Goal: Task Accomplishment & Management: Complete application form

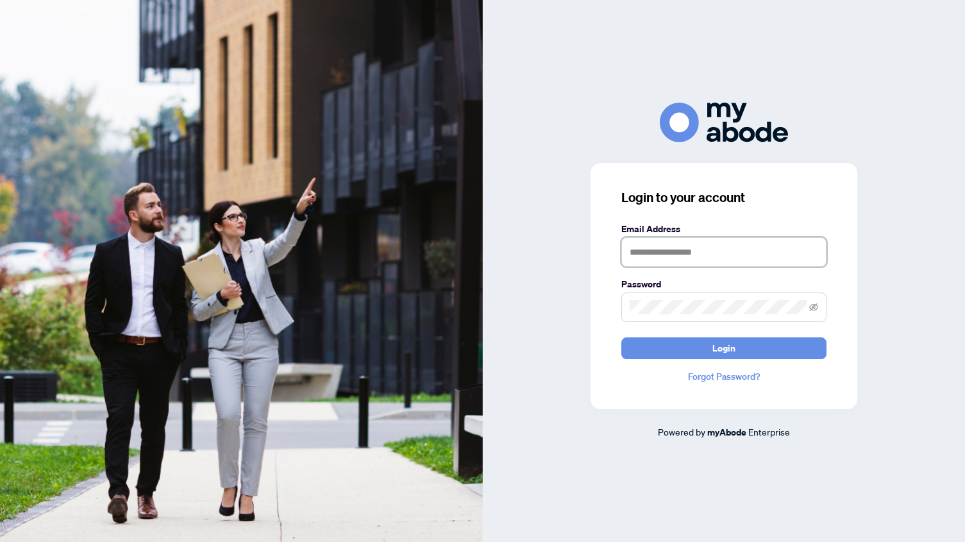
click at [664, 248] on input "text" at bounding box center [723, 251] width 205 height 29
type input "**********"
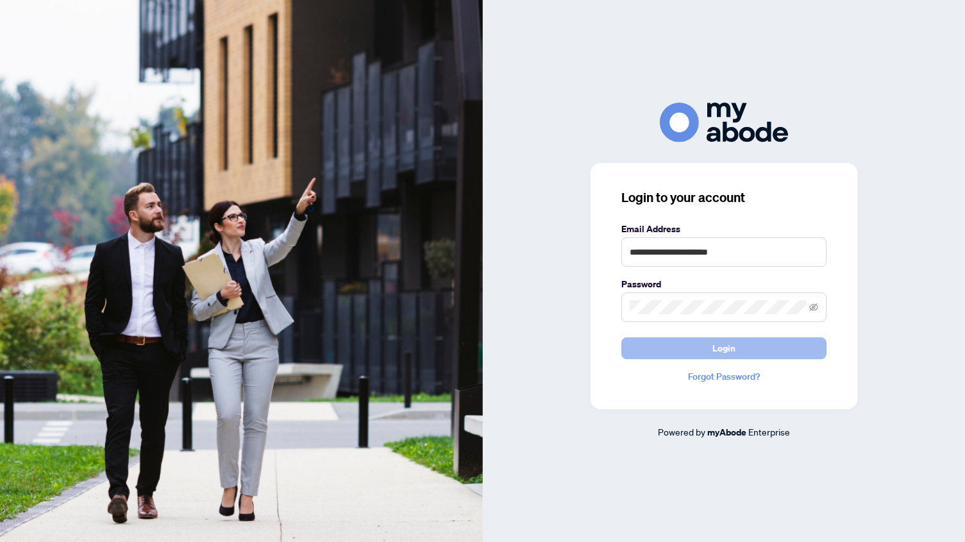
click at [705, 353] on button "Login" at bounding box center [723, 348] width 205 height 22
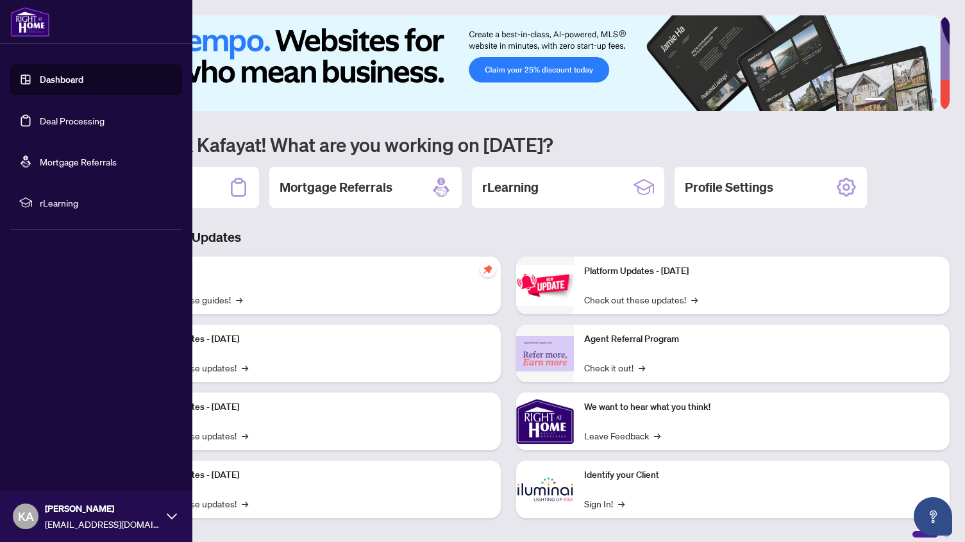
click at [40, 74] on link "Dashboard" at bounding box center [62, 80] width 44 height 12
click at [67, 117] on link "Deal Processing" at bounding box center [72, 121] width 65 height 12
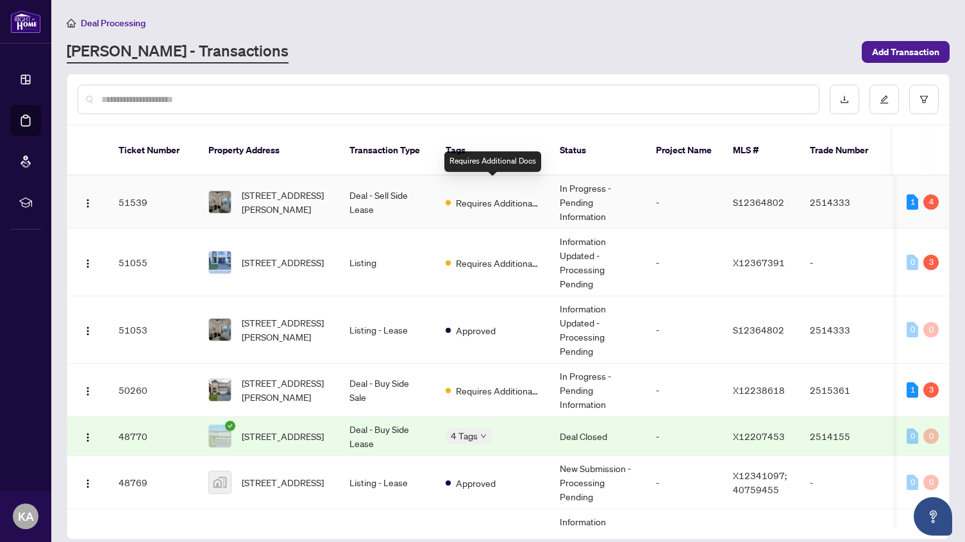
click at [498, 196] on span "Requires Additional Docs" at bounding box center [497, 203] width 83 height 14
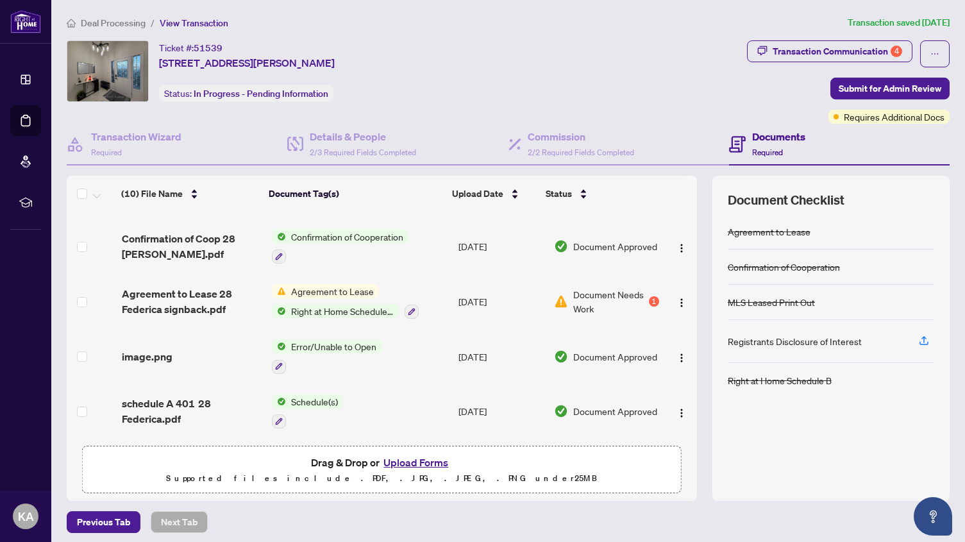
scroll to position [6, 0]
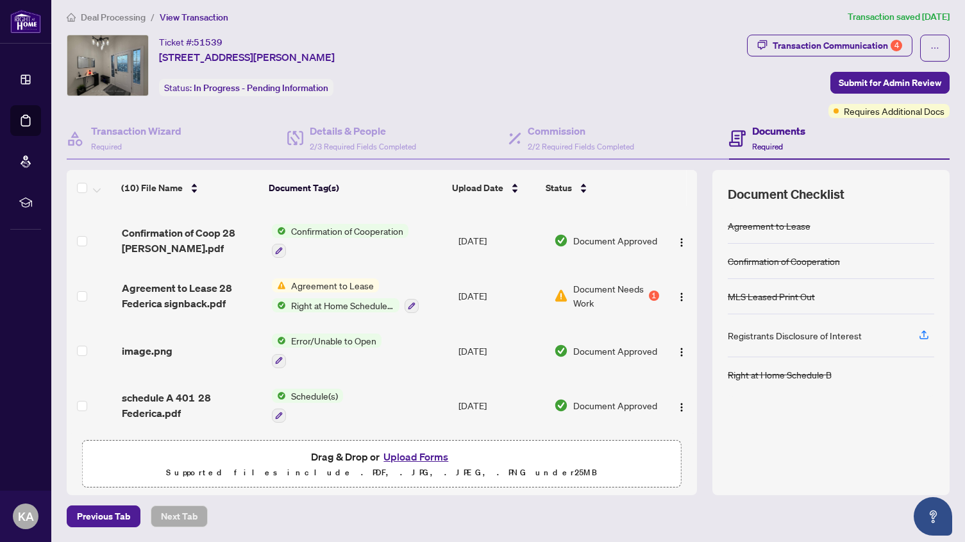
click at [605, 294] on span "Document Needs Work" at bounding box center [609, 295] width 73 height 28
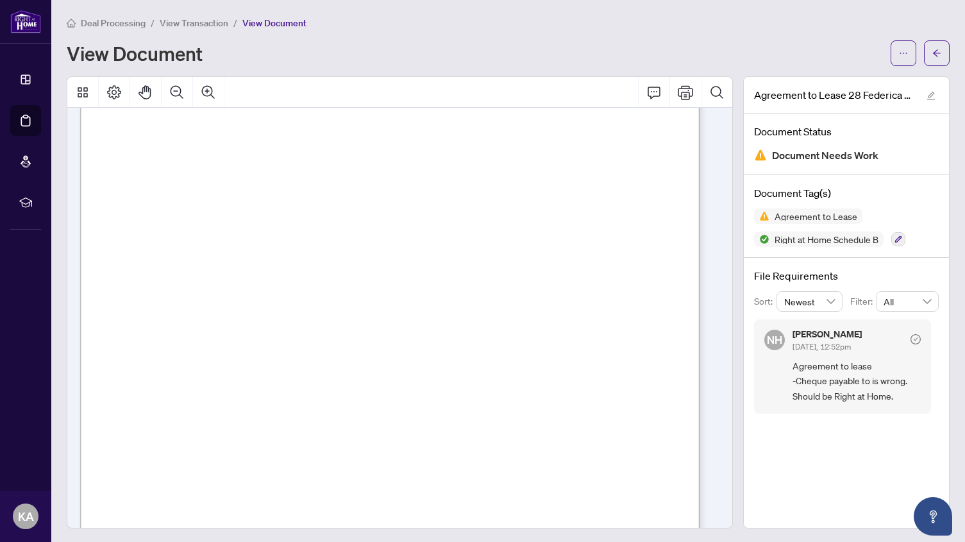
scroll to position [295, 0]
click at [932, 57] on icon "arrow-left" at bounding box center [936, 53] width 9 height 9
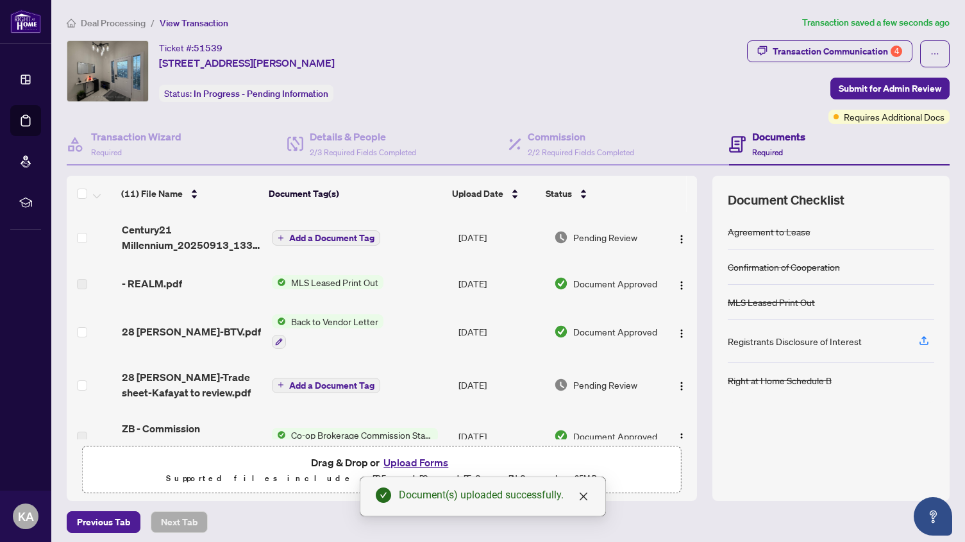
click at [333, 239] on span "Add a Document Tag" at bounding box center [331, 237] width 85 height 9
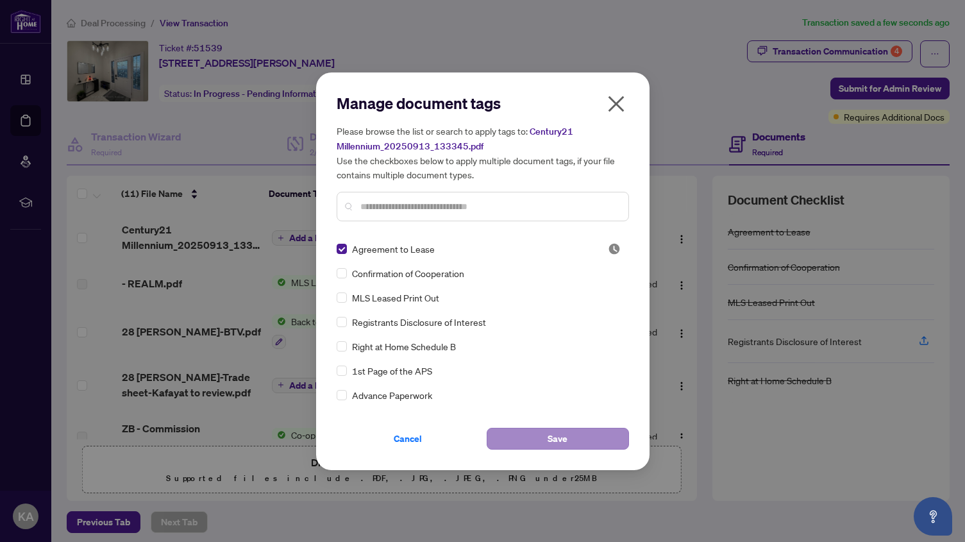
click at [559, 442] on span "Save" at bounding box center [558, 438] width 20 height 21
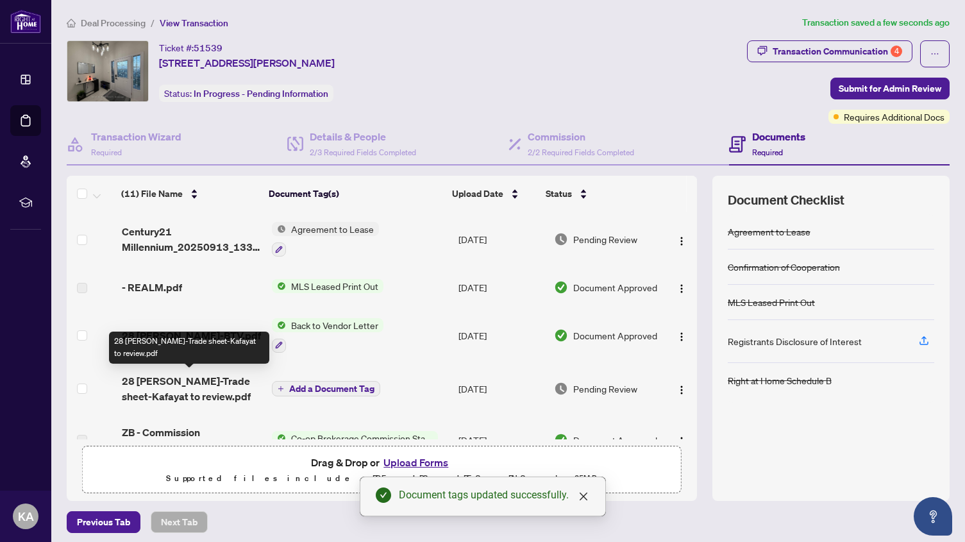
click at [165, 385] on span "28 Federica Cres-Trade sheet-Kafayat to review.pdf" at bounding box center [191, 388] width 139 height 31
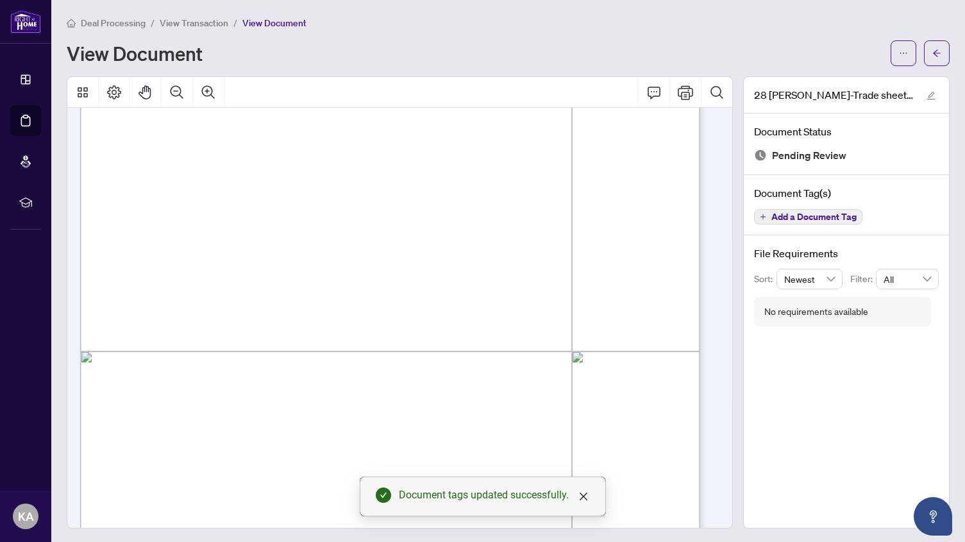
scroll to position [408, 0]
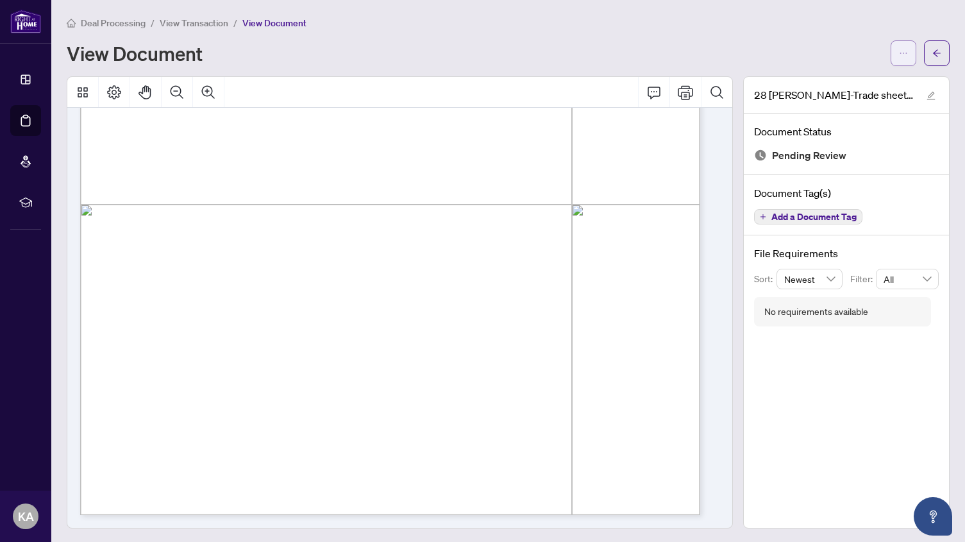
click at [899, 54] on icon "ellipsis" at bounding box center [903, 53] width 9 height 9
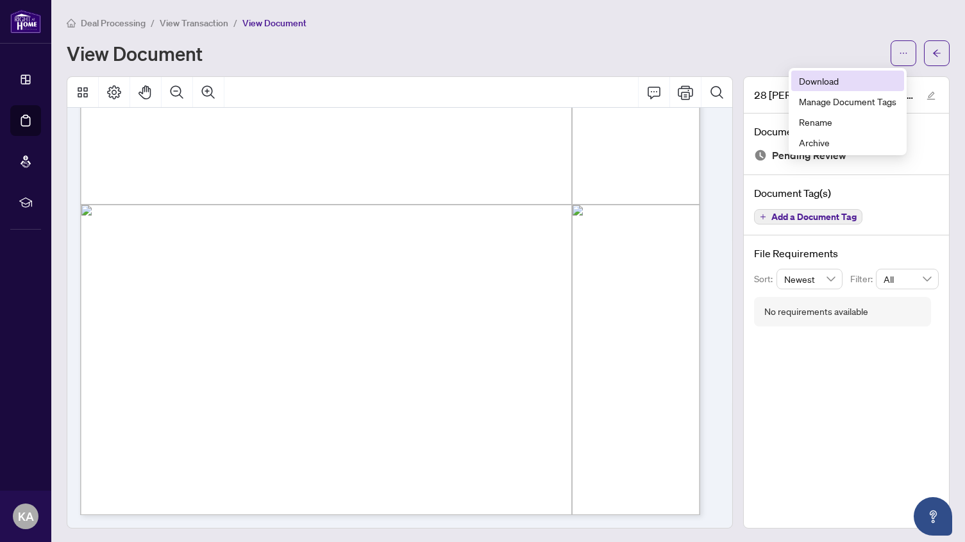
click at [827, 82] on span "Download" at bounding box center [847, 81] width 97 height 14
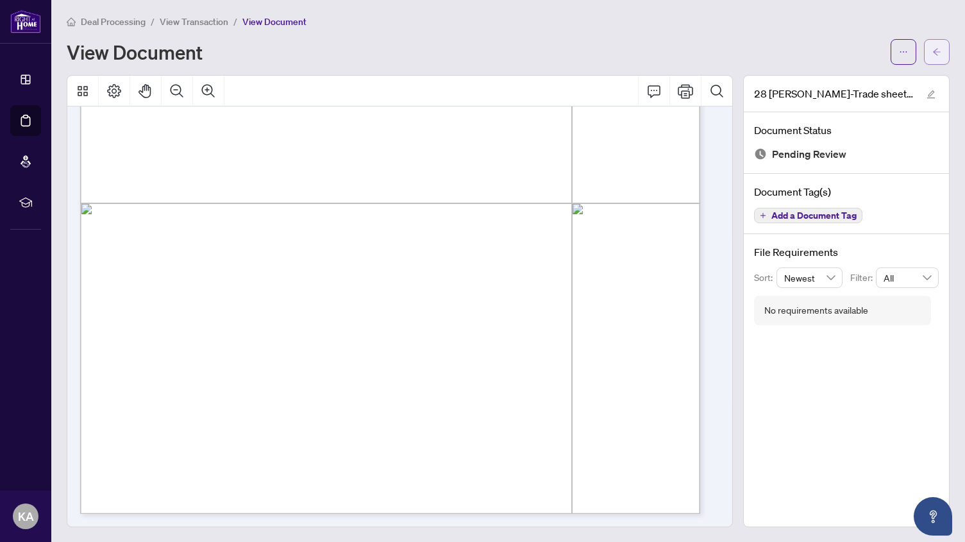
click at [932, 54] on icon "arrow-left" at bounding box center [936, 51] width 9 height 9
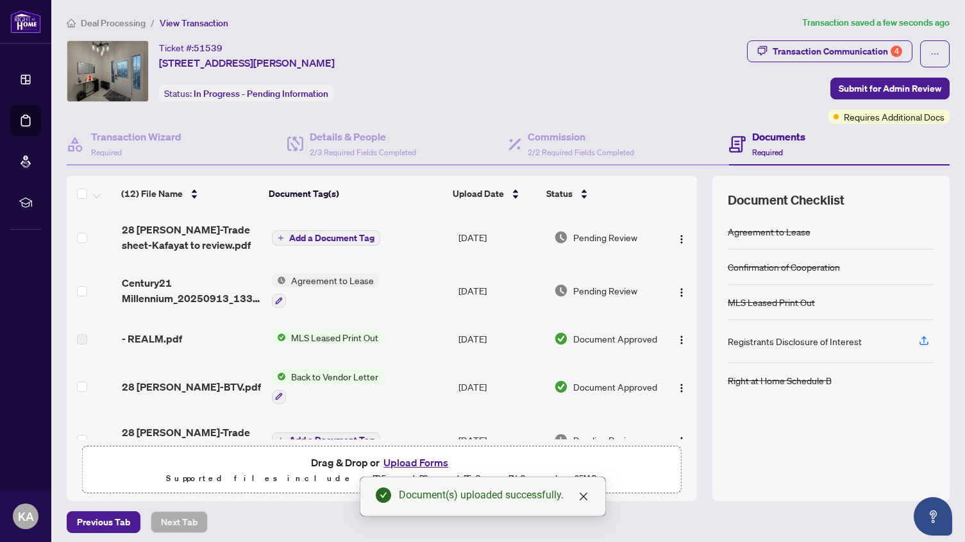
click at [360, 238] on span "Add a Document Tag" at bounding box center [331, 237] width 85 height 9
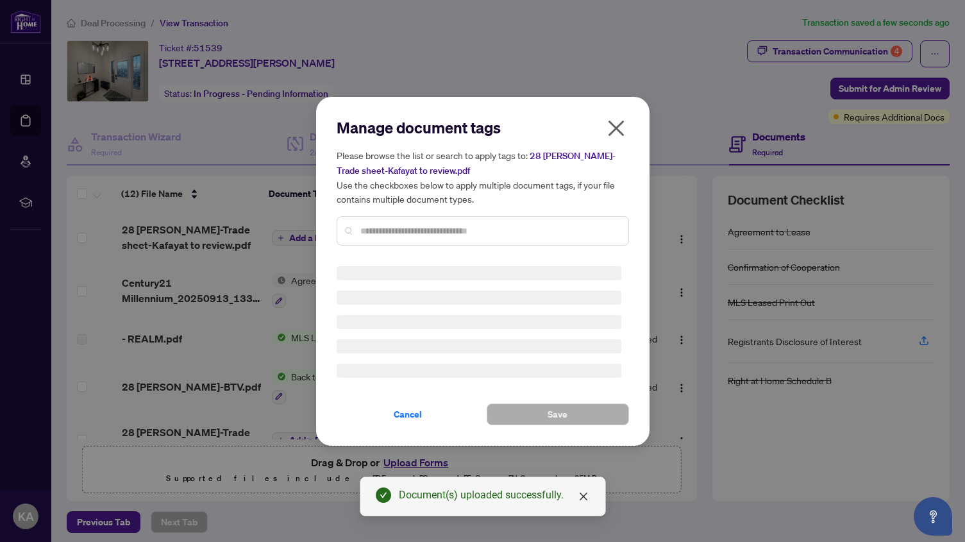
click at [398, 231] on div "Manage document tags Please browse the list or search to apply tags to: 28 Fede…" at bounding box center [483, 271] width 292 height 308
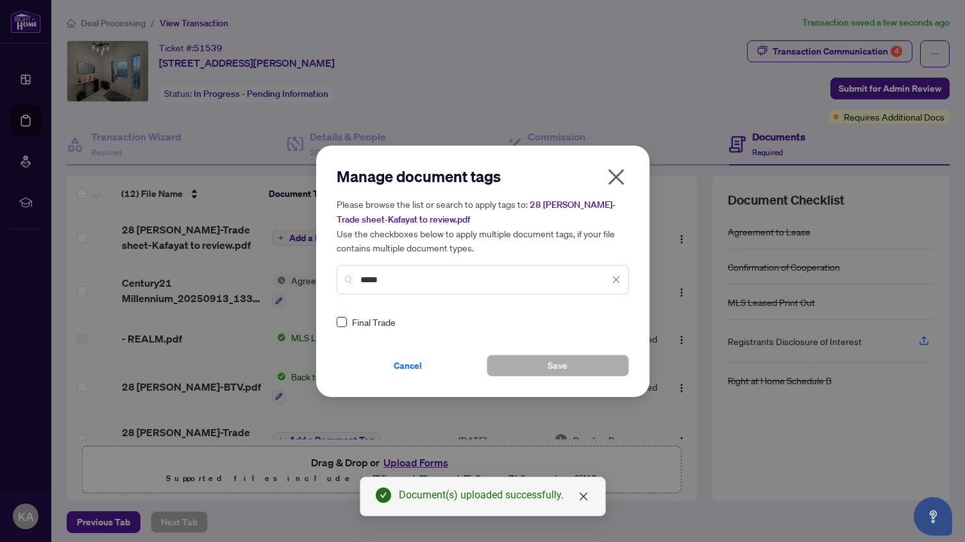
type input "*****"
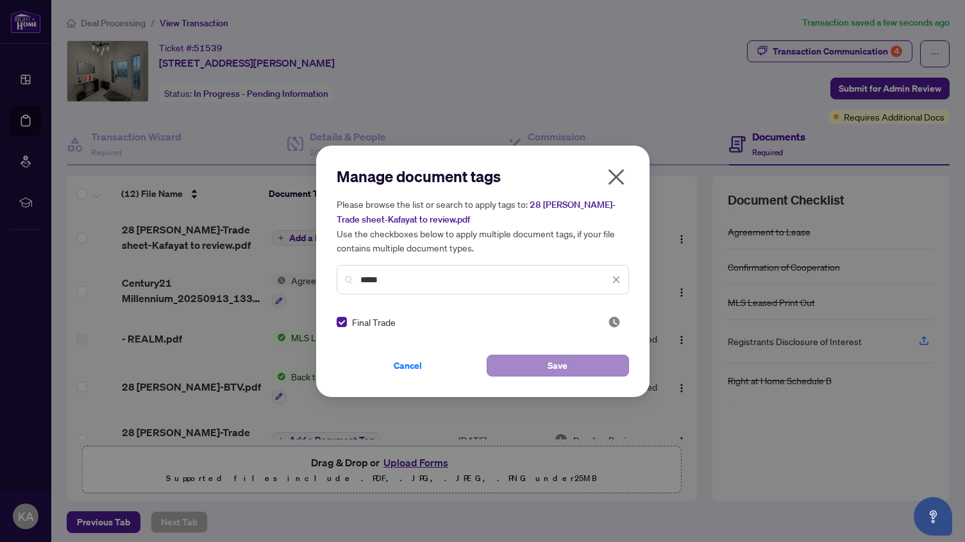
click at [546, 365] on button "Save" at bounding box center [558, 366] width 142 height 22
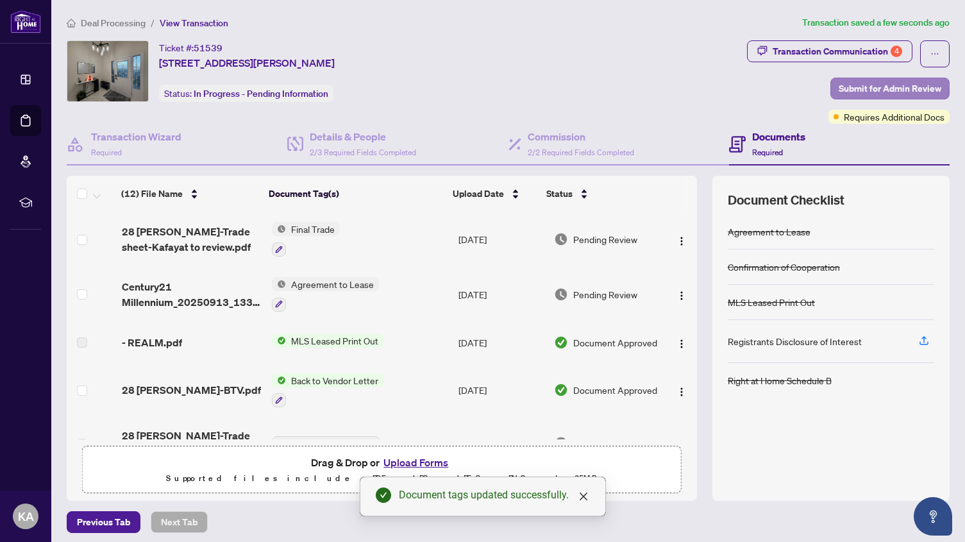
click at [851, 85] on span "Submit for Admin Review" at bounding box center [890, 88] width 103 height 21
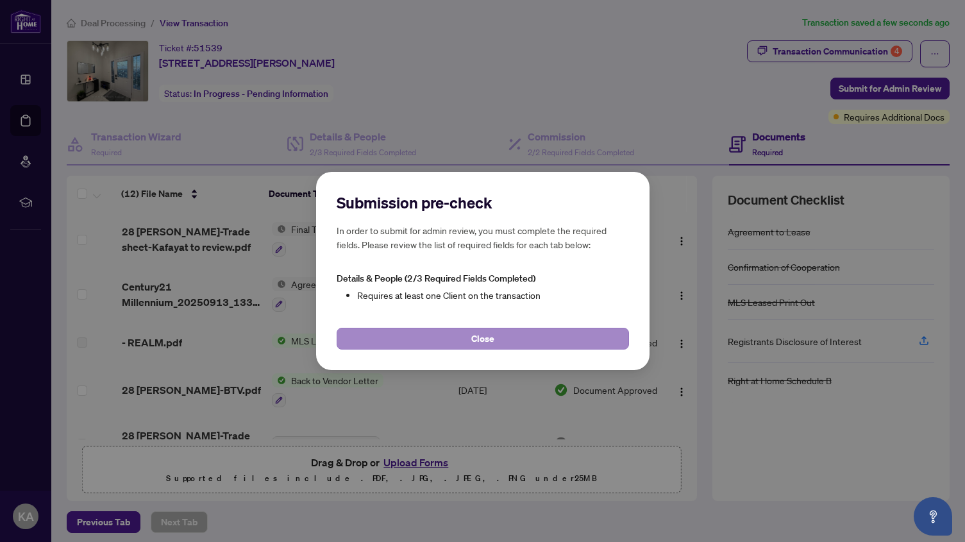
click at [486, 341] on span "Close" at bounding box center [482, 338] width 23 height 21
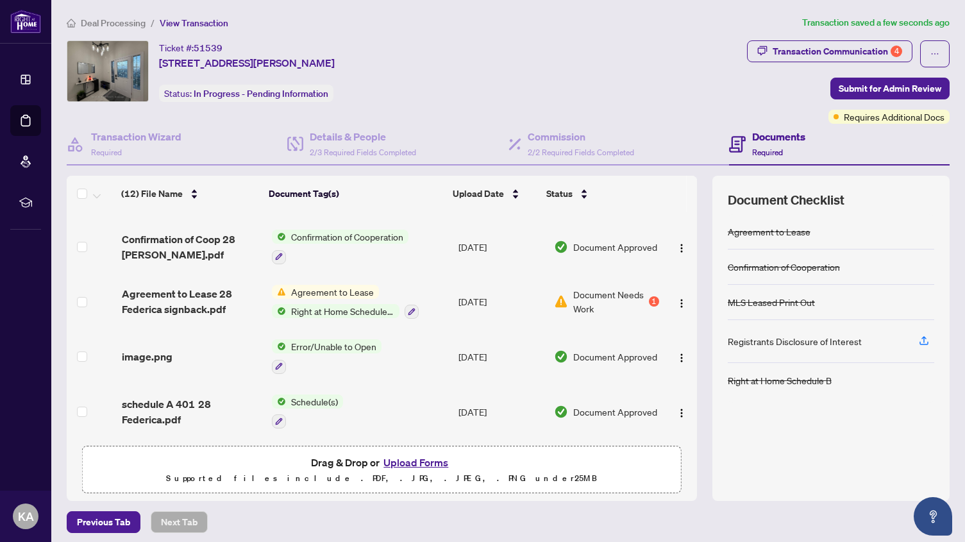
scroll to position [6, 0]
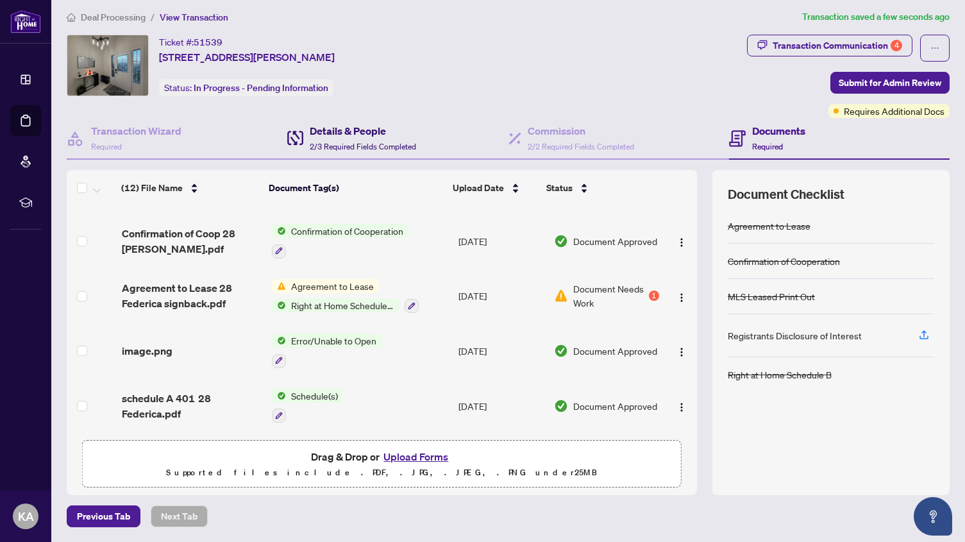
click at [360, 131] on h4 "Details & People" at bounding box center [363, 130] width 106 height 15
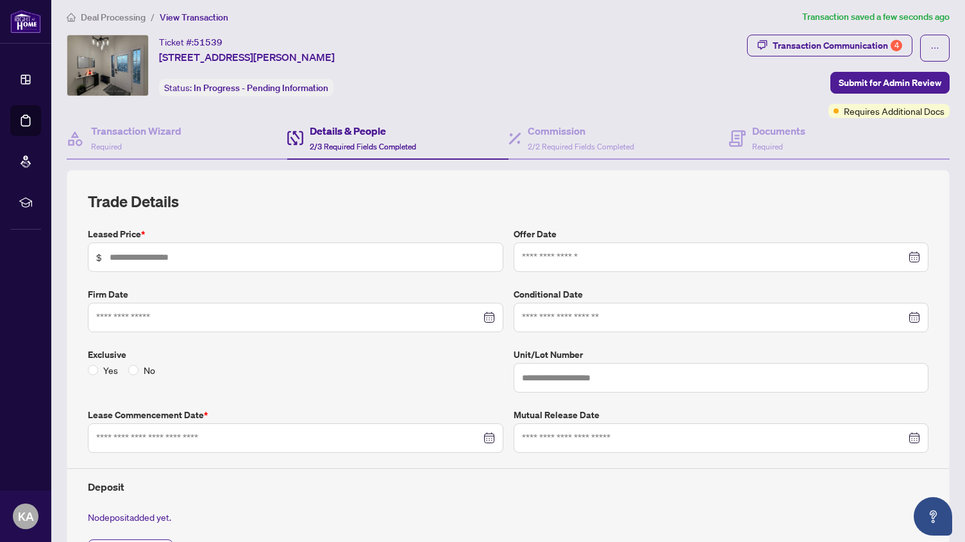
type input "*****"
type input "**********"
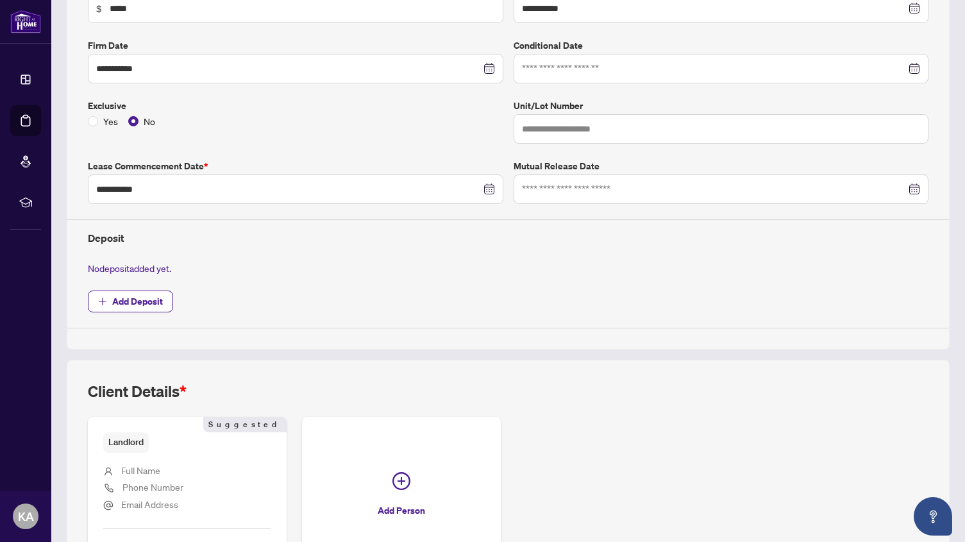
scroll to position [353, 0]
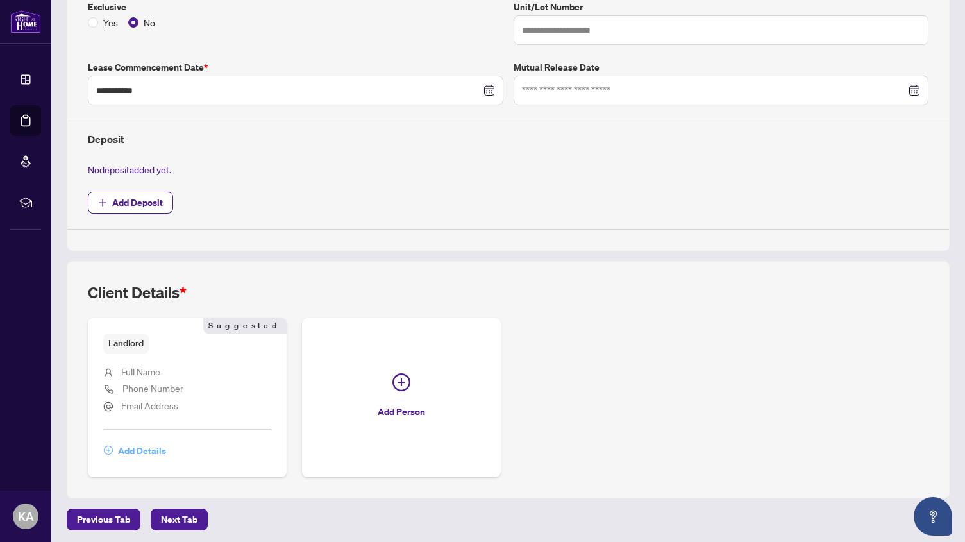
click at [130, 442] on span "Add Details" at bounding box center [142, 450] width 48 height 21
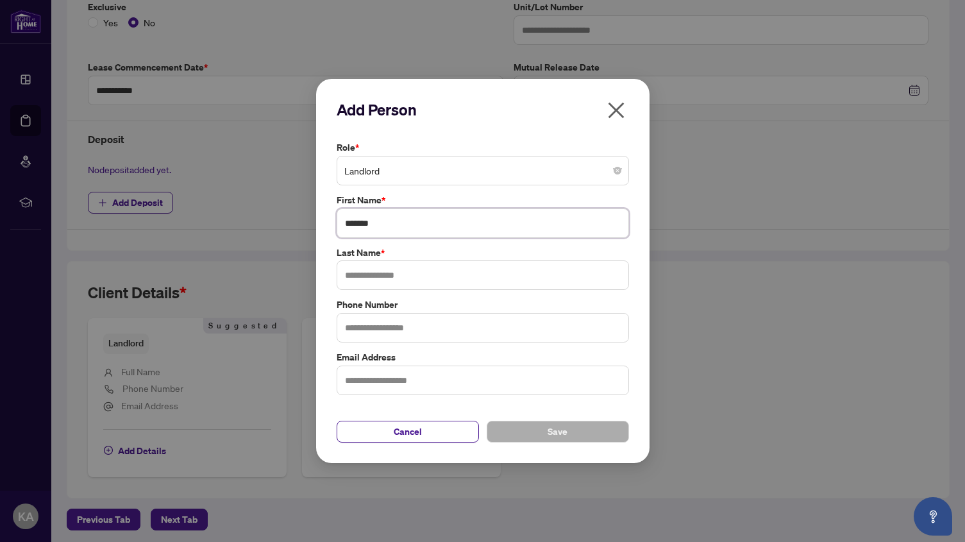
type input "*******"
type input "**********"
click at [583, 312] on div "Phone Number" at bounding box center [483, 319] width 300 height 45
click at [553, 437] on span "Save" at bounding box center [558, 431] width 20 height 21
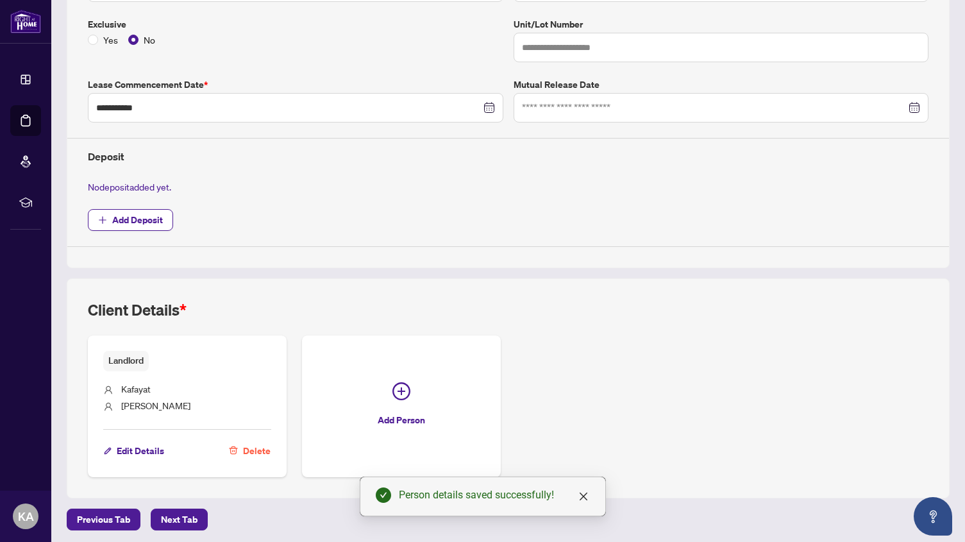
scroll to position [0, 0]
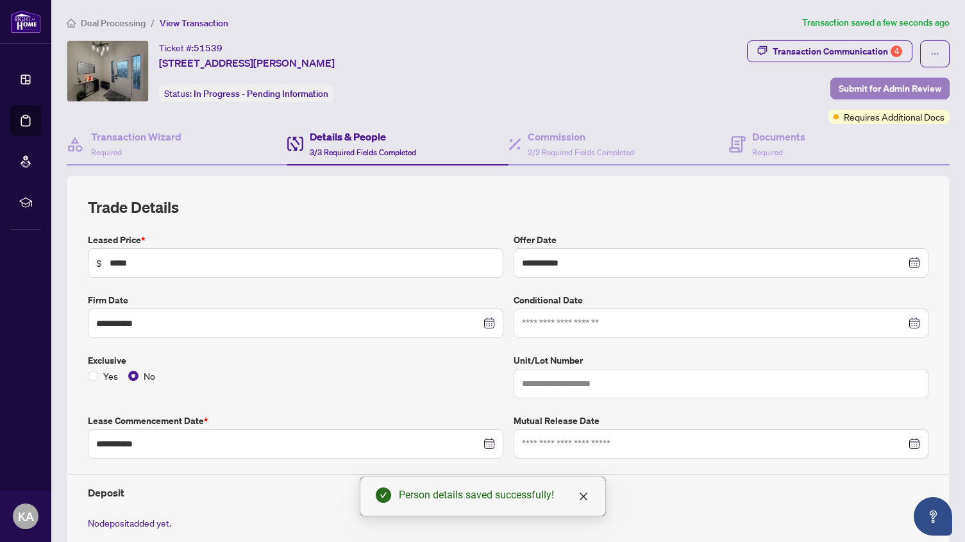
click at [857, 88] on span "Submit for Admin Review" at bounding box center [890, 88] width 103 height 21
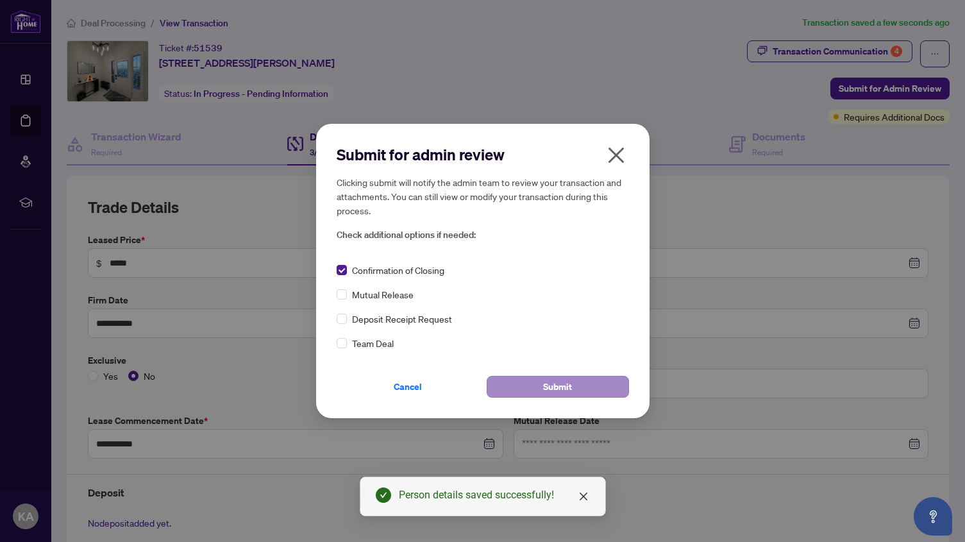
click at [540, 391] on button "Submit" at bounding box center [558, 387] width 142 height 22
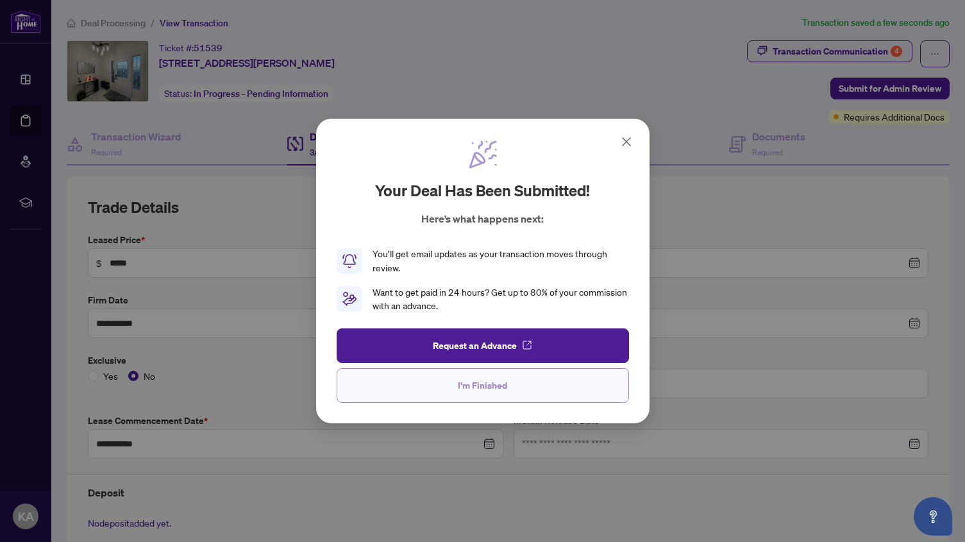
click at [486, 388] on span "I'm Finished" at bounding box center [482, 385] width 49 height 21
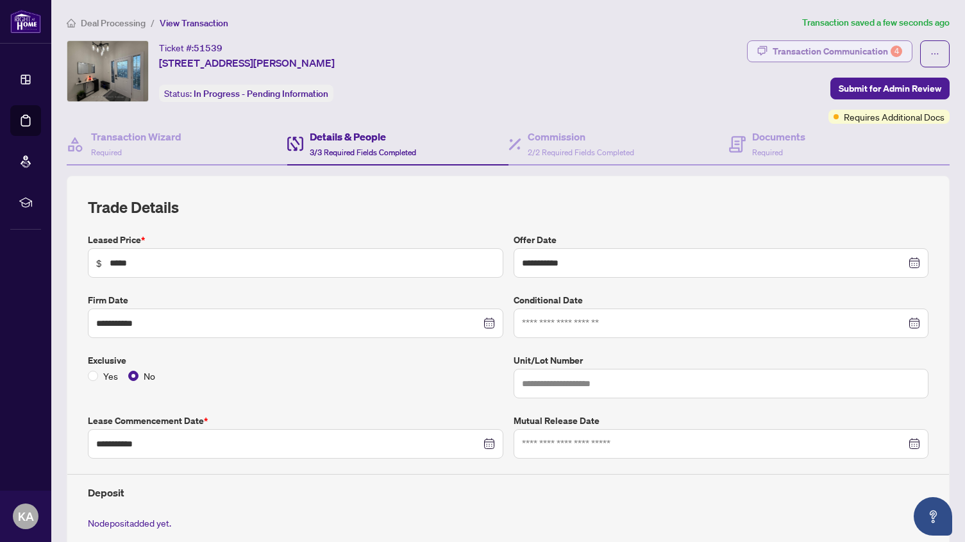
click at [809, 51] on div "Transaction Communication 4" at bounding box center [838, 51] width 130 height 21
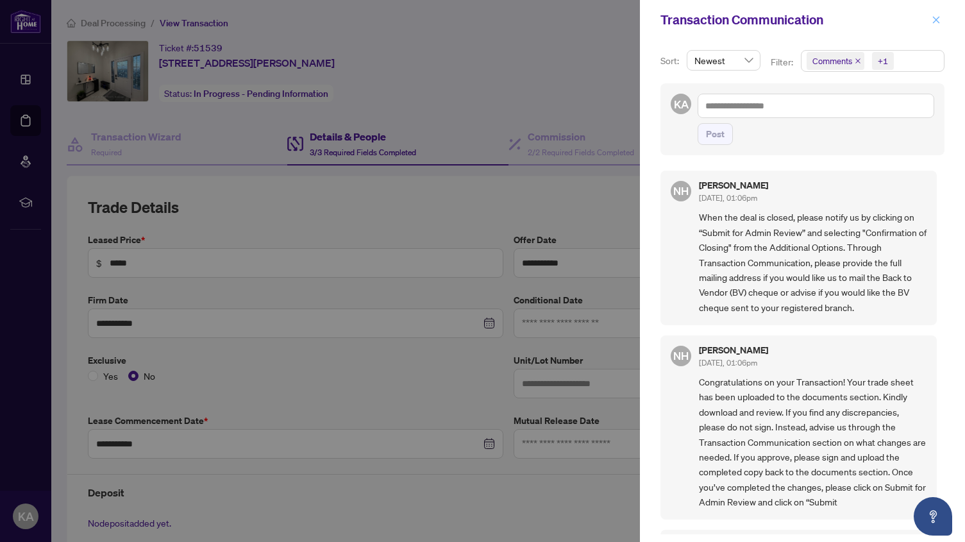
click at [935, 19] on icon "close" at bounding box center [936, 19] width 7 height 7
